Goal: Task Accomplishment & Management: Use online tool/utility

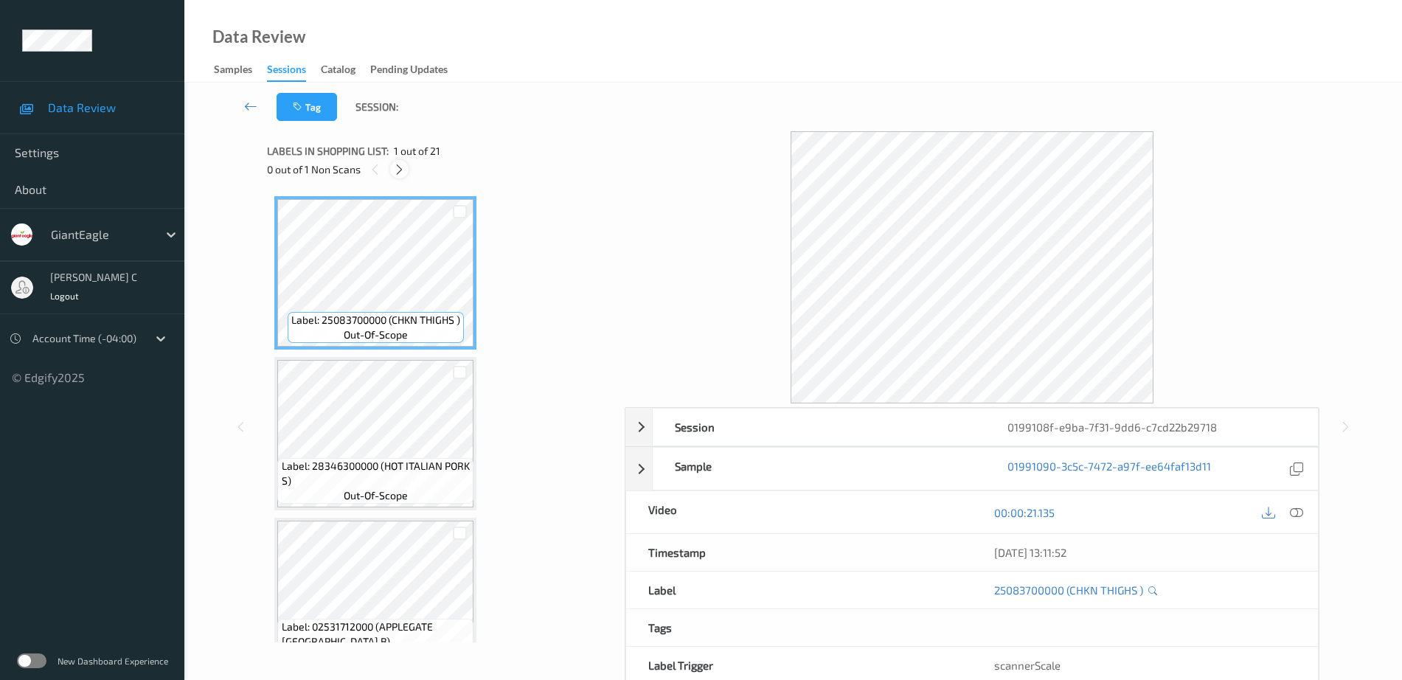
click at [397, 169] on icon at bounding box center [399, 169] width 13 height 13
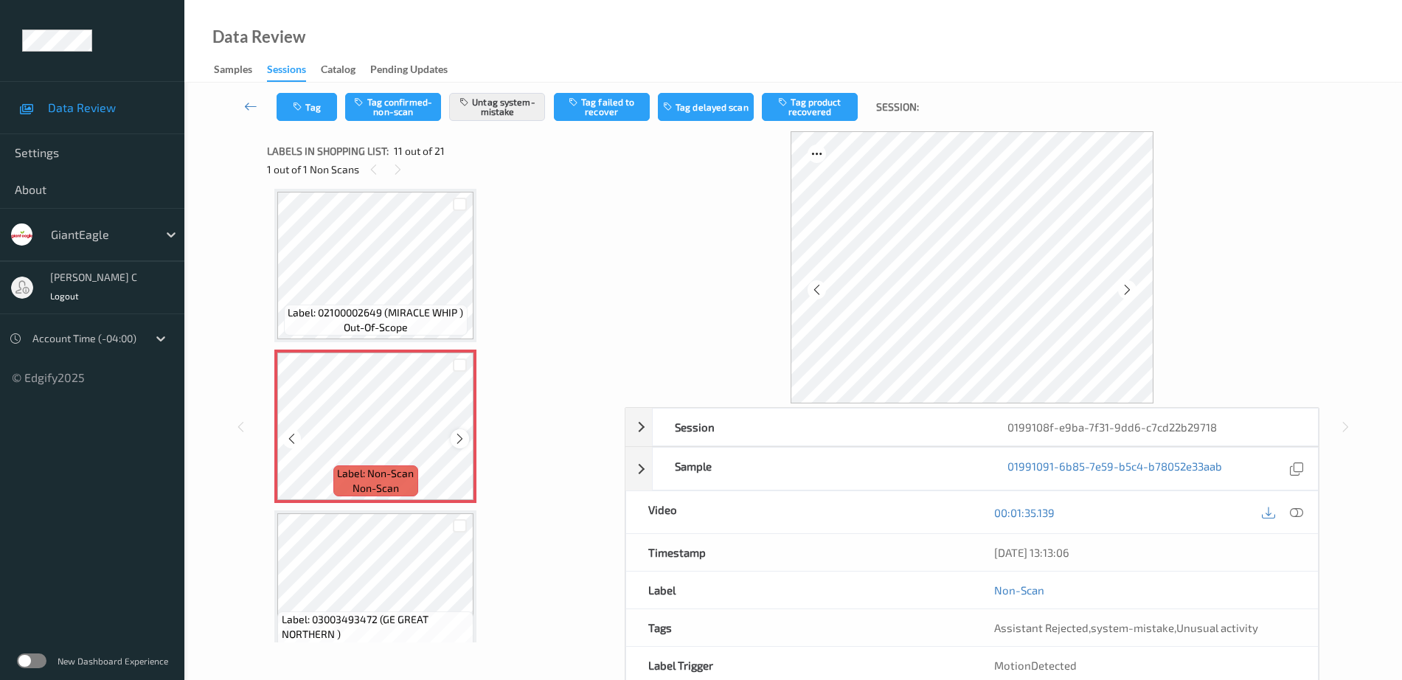
click at [459, 436] on icon at bounding box center [460, 438] width 13 height 13
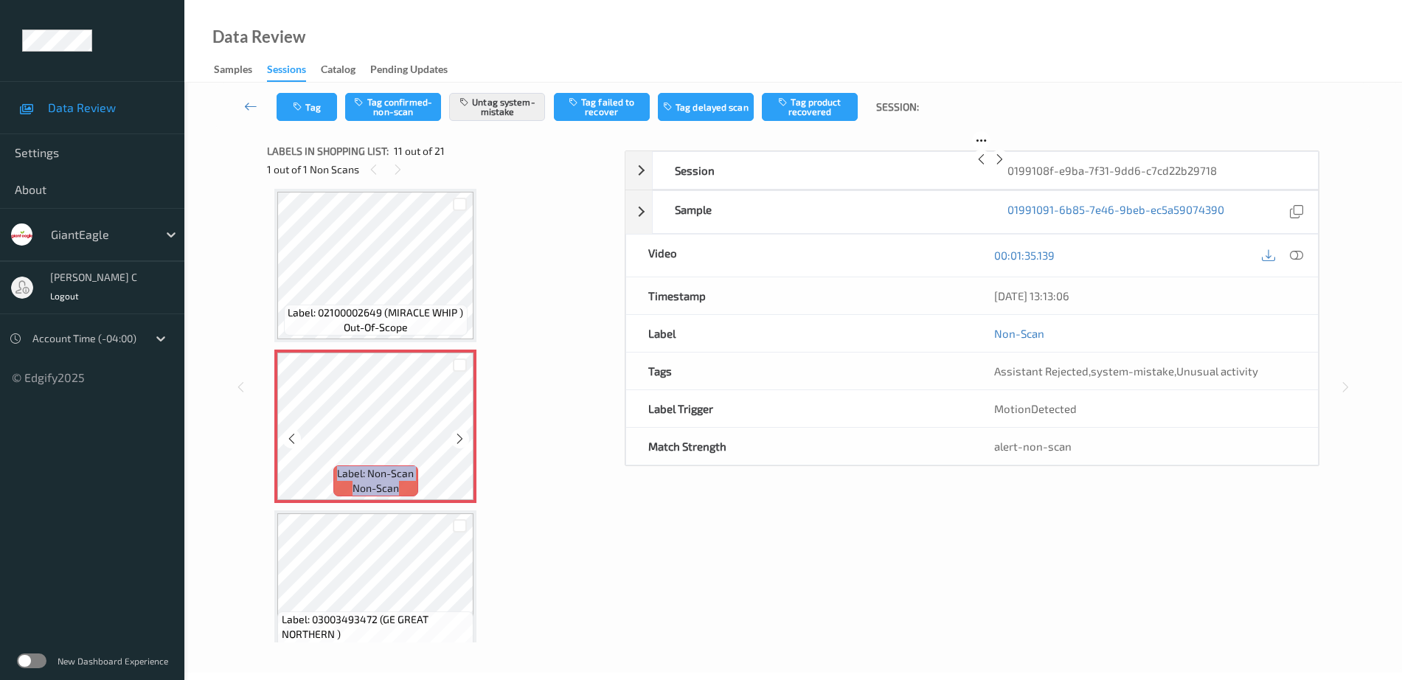
click at [459, 436] on icon at bounding box center [460, 438] width 13 height 13
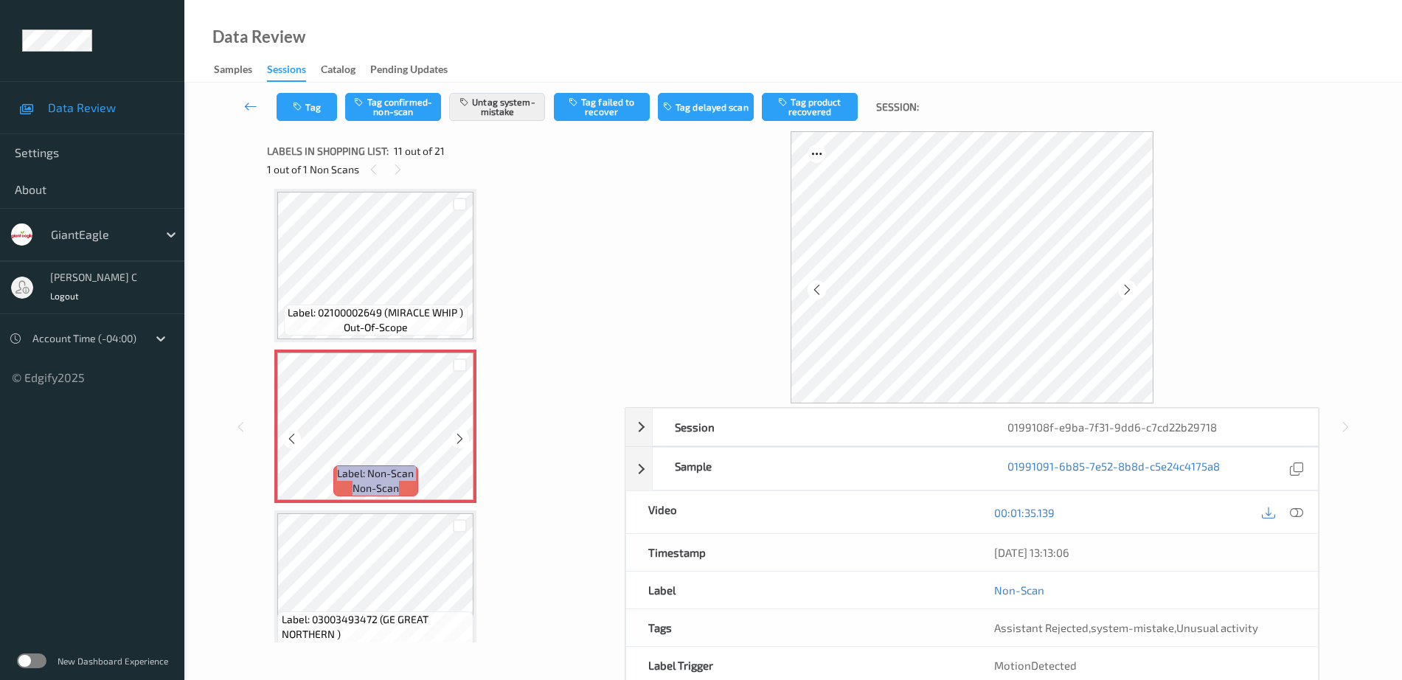
click at [459, 436] on icon at bounding box center [460, 438] width 13 height 13
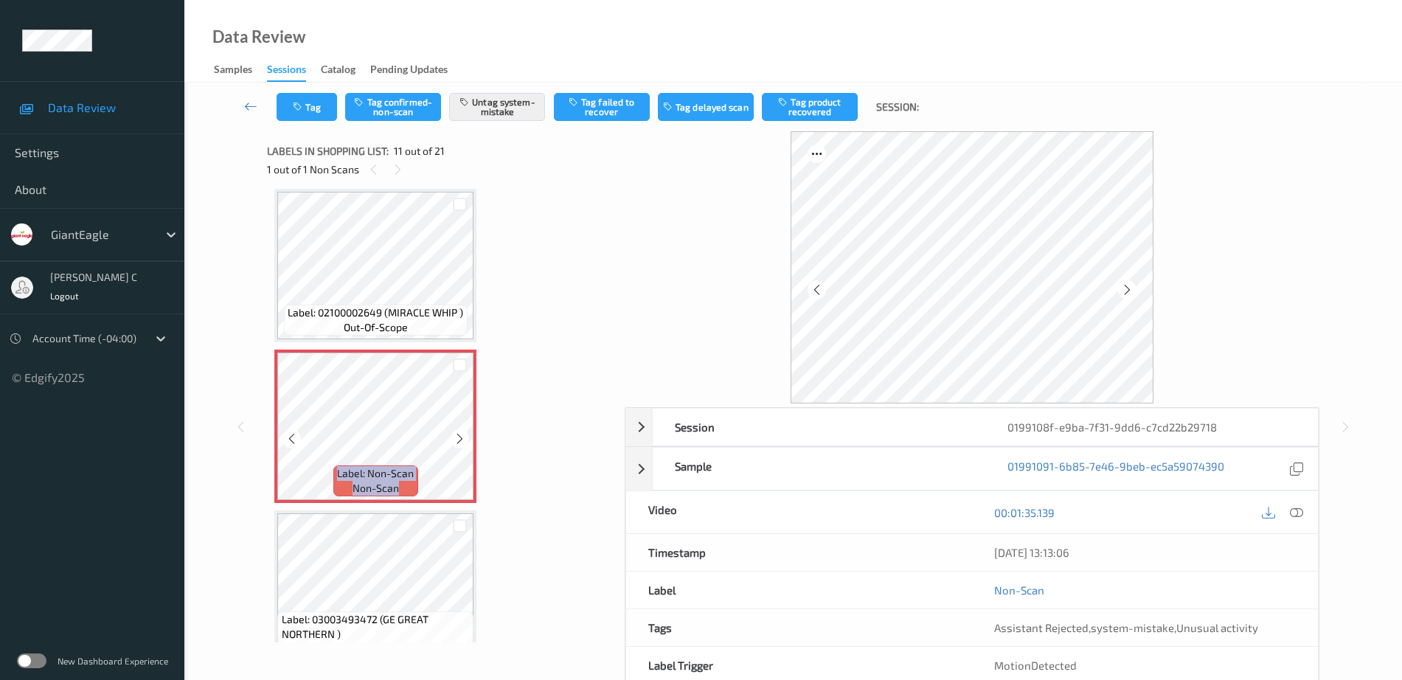
click at [459, 436] on icon at bounding box center [460, 438] width 13 height 13
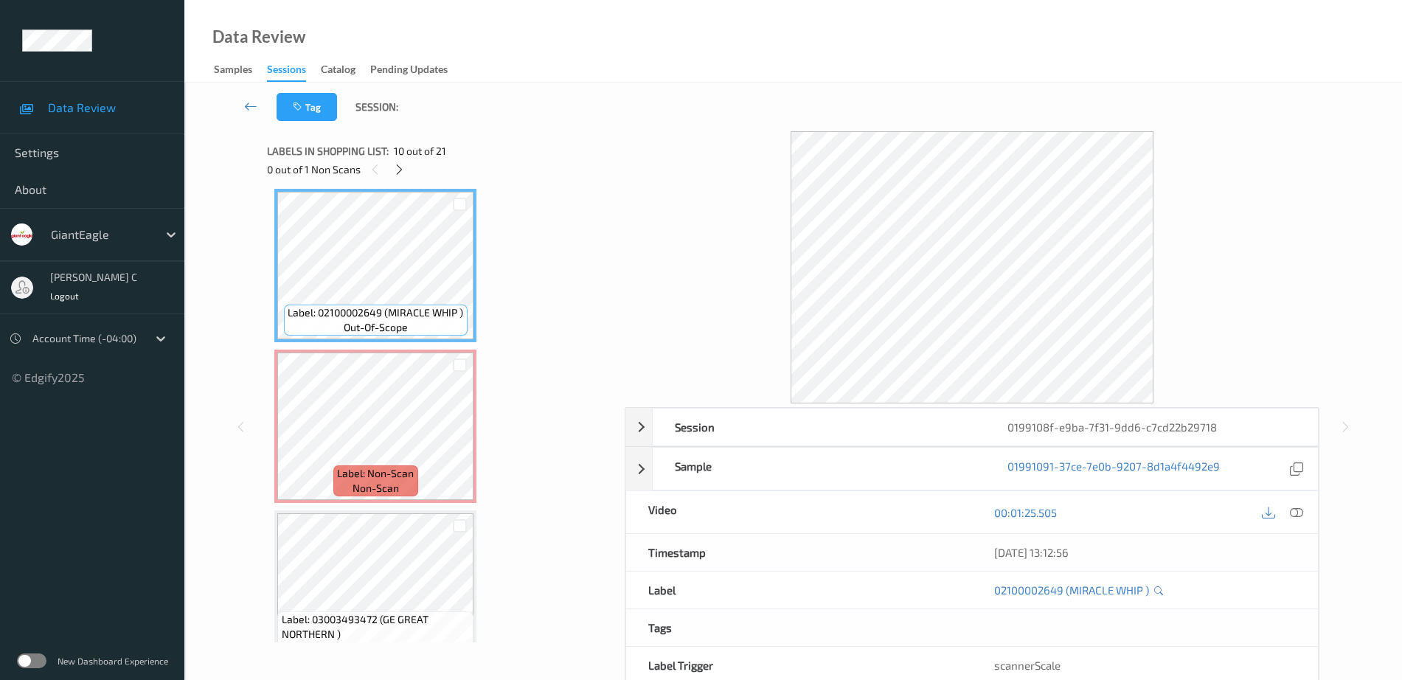
click at [1305, 510] on div at bounding box center [1297, 512] width 20 height 20
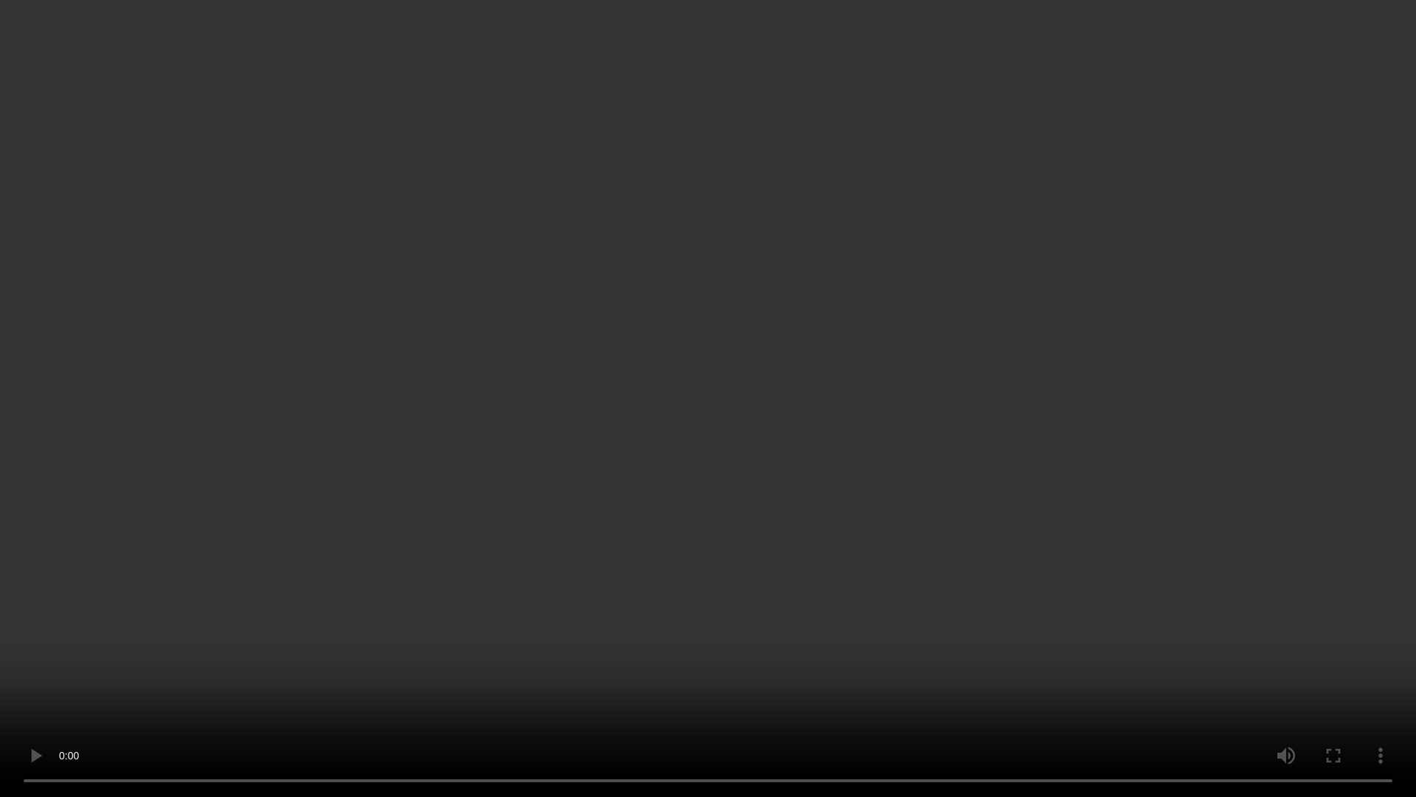
click at [45, 679] on video at bounding box center [708, 398] width 1416 height 797
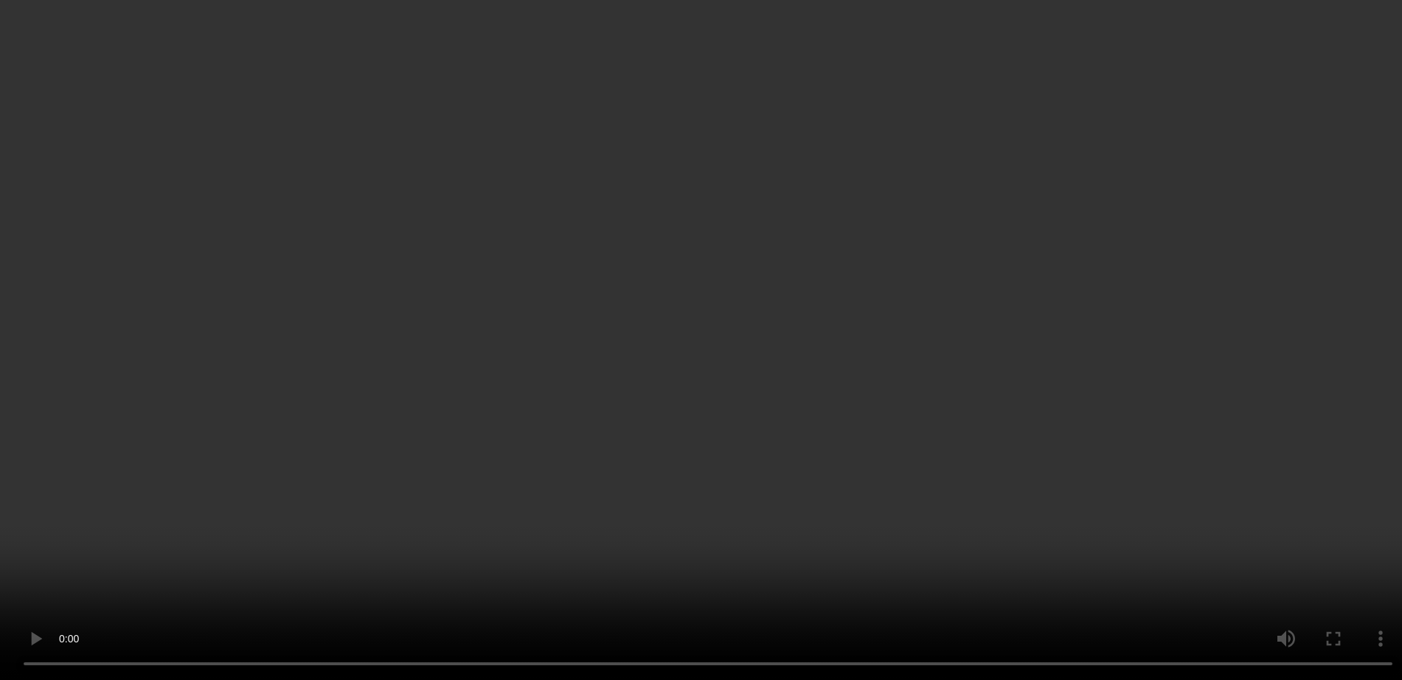
scroll to position [1547, 0]
